Goal: Navigation & Orientation: Find specific page/section

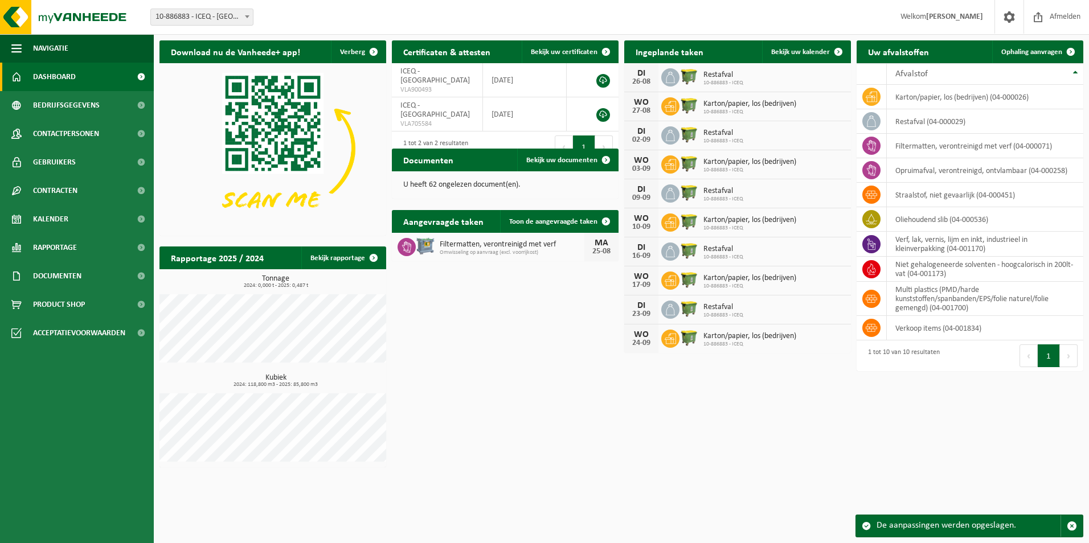
click at [248, 16] on b at bounding box center [247, 16] width 5 height 3
click at [75, 102] on span "Bedrijfsgegevens" at bounding box center [66, 105] width 67 height 28
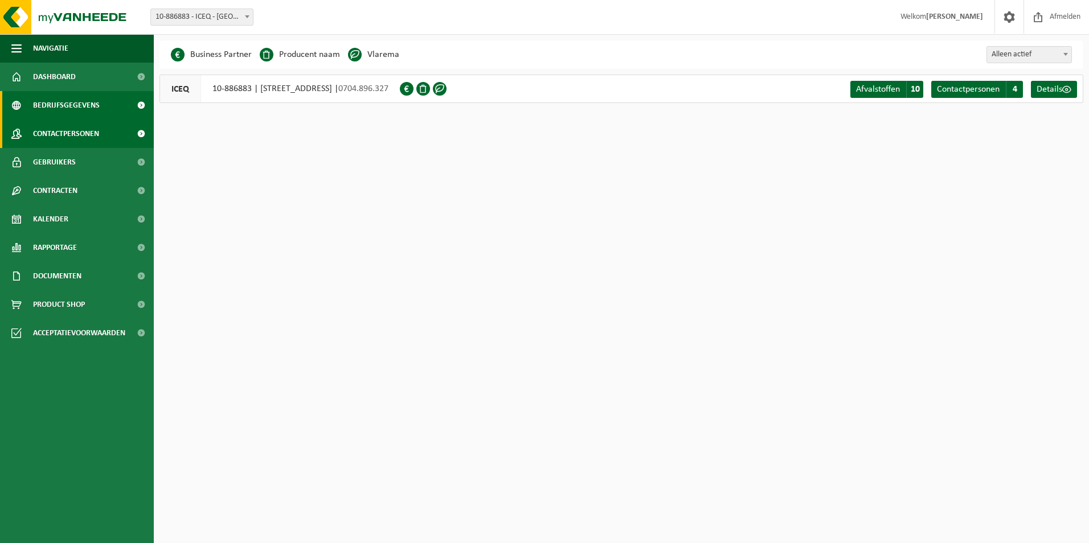
click at [67, 136] on span "Contactpersonen" at bounding box center [66, 134] width 66 height 28
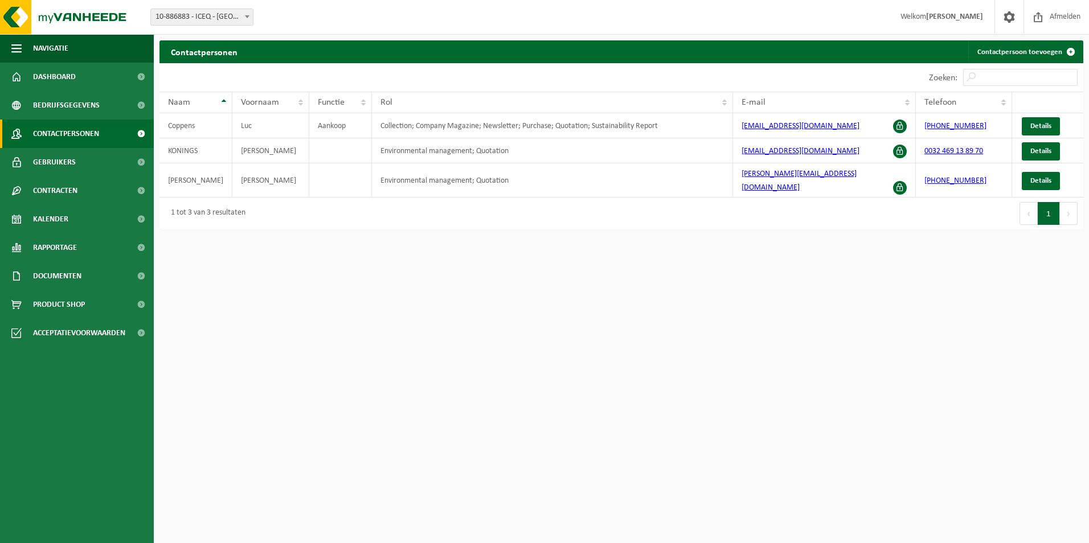
click at [330, 543] on html "Vestiging: 10-886883 - ICEQ - ESSEN 10-886883 - ICEQ - ESSEN Welkom Luc Coppens…" at bounding box center [544, 271] width 1089 height 543
